Goal: Entertainment & Leisure: Consume media (video, audio)

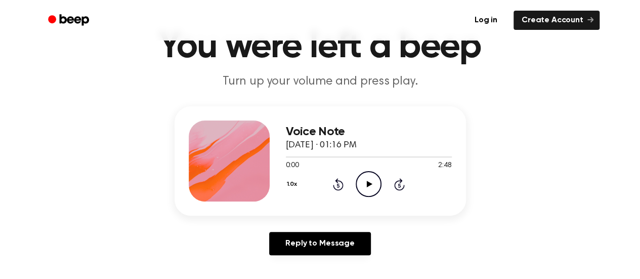
scroll to position [50, 0]
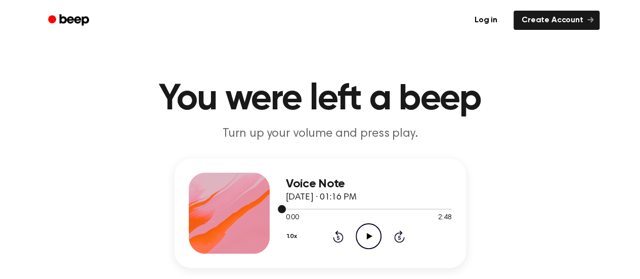
drag, startPoint x: 284, startPoint y: 209, endPoint x: 352, endPoint y: 207, distance: 67.8
click at [352, 207] on div at bounding box center [369, 208] width 166 height 8
click at [367, 239] on icon "Play Audio" at bounding box center [368, 236] width 26 height 26
click at [369, 237] on icon at bounding box center [368, 236] width 5 height 7
click at [367, 234] on icon at bounding box center [370, 236] width 6 height 7
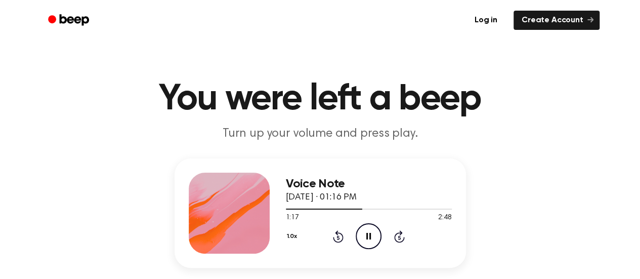
click at [370, 238] on icon at bounding box center [368, 236] width 5 height 7
click at [365, 236] on icon "Play Audio" at bounding box center [368, 236] width 26 height 26
click at [369, 237] on icon "Pause Audio" at bounding box center [368, 236] width 26 height 26
click at [399, 240] on icon "Skip 5 seconds" at bounding box center [398, 236] width 11 height 13
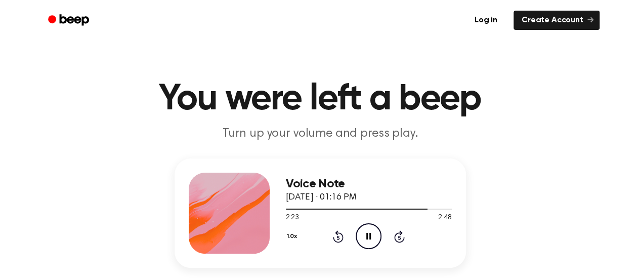
click at [399, 240] on icon "Skip 5 seconds" at bounding box center [398, 236] width 11 height 13
click at [363, 234] on icon "Play Audio" at bounding box center [368, 236] width 26 height 26
click at [402, 233] on icon "Skip 5 seconds" at bounding box center [398, 236] width 11 height 13
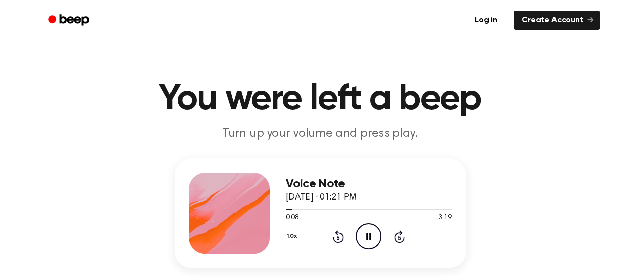
click at [402, 233] on icon "Skip 5 seconds" at bounding box center [398, 236] width 11 height 13
click at [398, 234] on icon "Skip 5 seconds" at bounding box center [398, 236] width 11 height 13
click at [397, 235] on icon "Skip 5 seconds" at bounding box center [398, 236] width 11 height 13
click at [396, 231] on icon "Skip 5 seconds" at bounding box center [398, 236] width 11 height 13
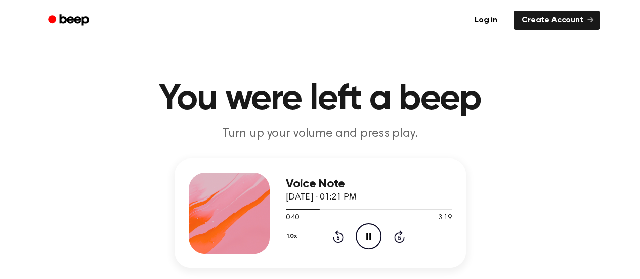
click at [336, 238] on icon "Rewind 5 seconds" at bounding box center [337, 236] width 11 height 13
click at [400, 235] on icon "Skip 5 seconds" at bounding box center [398, 236] width 11 height 13
click at [332, 235] on icon "Rewind 5 seconds" at bounding box center [337, 236] width 11 height 13
click at [338, 237] on icon at bounding box center [338, 237] width 3 height 4
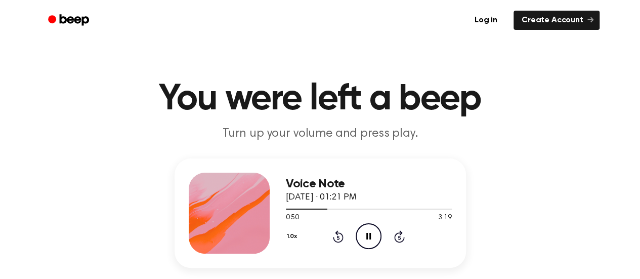
click at [398, 237] on icon at bounding box center [399, 237] width 3 height 4
click at [338, 237] on icon at bounding box center [338, 237] width 3 height 4
click at [336, 240] on icon "Rewind 5 seconds" at bounding box center [337, 236] width 11 height 13
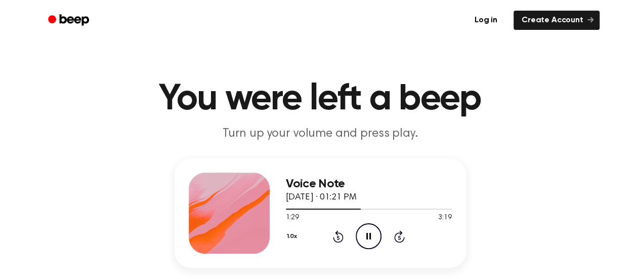
click at [338, 235] on icon "Rewind 5 seconds" at bounding box center [337, 236] width 11 height 13
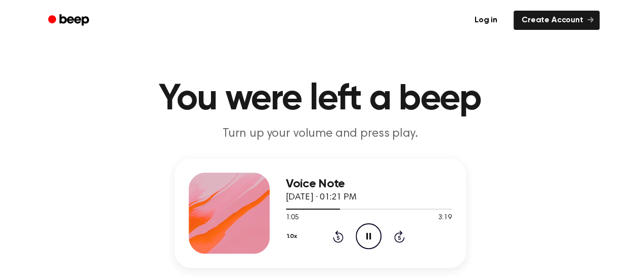
click at [338, 235] on icon "Rewind 5 seconds" at bounding box center [337, 236] width 11 height 13
click at [371, 237] on icon "Pause Audio" at bounding box center [368, 236] width 26 height 26
click at [367, 236] on icon at bounding box center [370, 236] width 6 height 7
click at [340, 237] on icon "Rewind 5 seconds" at bounding box center [337, 236] width 11 height 13
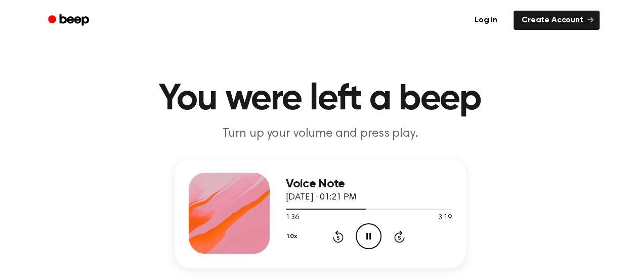
click at [340, 237] on icon "Rewind 5 seconds" at bounding box center [337, 236] width 11 height 13
click at [398, 237] on icon "Skip 5 seconds" at bounding box center [398, 236] width 11 height 13
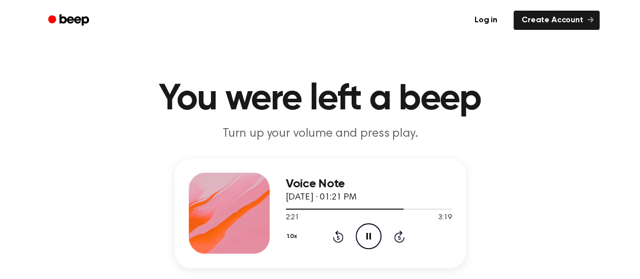
click at [398, 237] on icon "Skip 5 seconds" at bounding box center [398, 236] width 11 height 13
click at [340, 238] on icon "Rewind 5 seconds" at bounding box center [337, 236] width 11 height 13
click at [400, 236] on icon "Skip 5 seconds" at bounding box center [398, 236] width 11 height 13
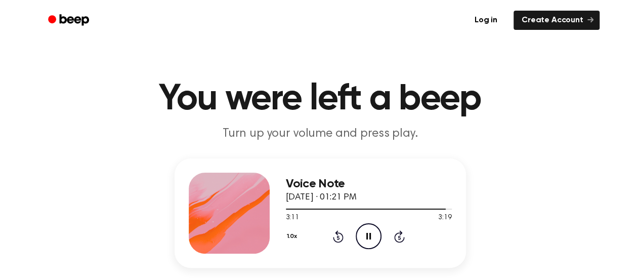
click at [400, 236] on icon "Skip 5 seconds" at bounding box center [398, 236] width 11 height 13
click at [338, 235] on icon at bounding box center [338, 237] width 3 height 4
click at [368, 234] on icon at bounding box center [370, 236] width 6 height 7
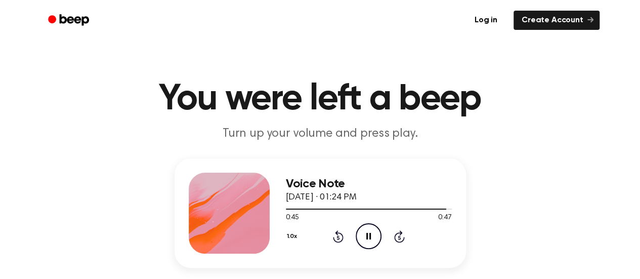
click at [337, 238] on icon at bounding box center [338, 237] width 3 height 4
